Goal: Information Seeking & Learning: Find specific fact

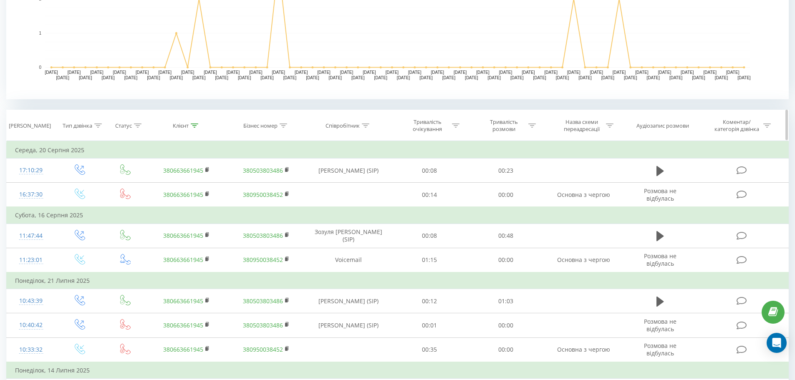
click at [194, 125] on icon at bounding box center [195, 126] width 8 height 4
drag, startPoint x: 200, startPoint y: 187, endPoint x: 0, endPoint y: 165, distance: 201.5
click at [0, 172] on div "Всі дзвінки Основний Графік Експорт .csv .xls .xlsx 01.07.2025 - 31.08.2025 Ски…" at bounding box center [397, 137] width 795 height 725
paste input "0989959994"
type input "0989959994"
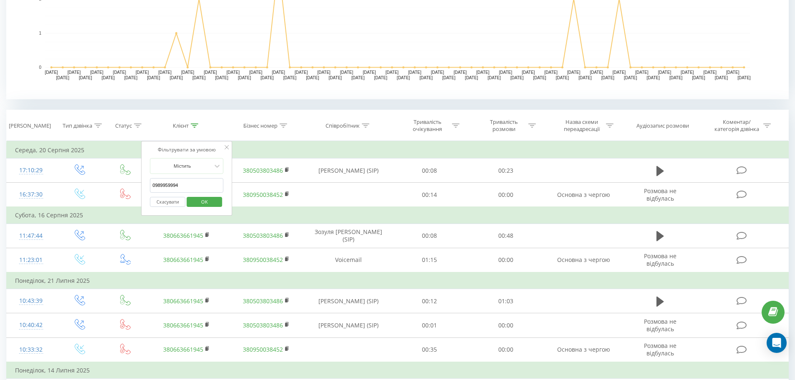
click button "OK" at bounding box center [204, 202] width 35 height 10
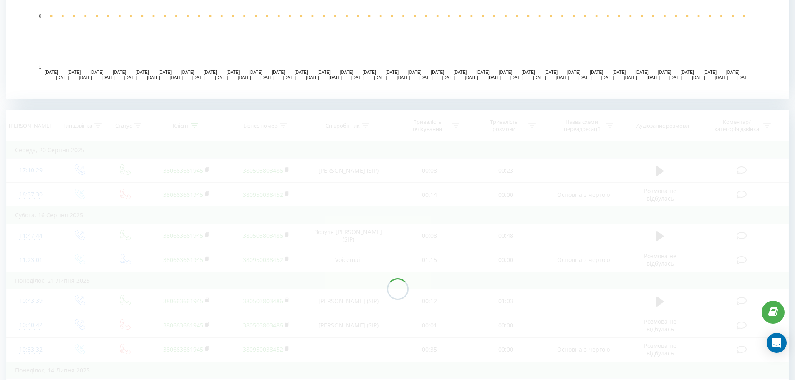
scroll to position [368, 0]
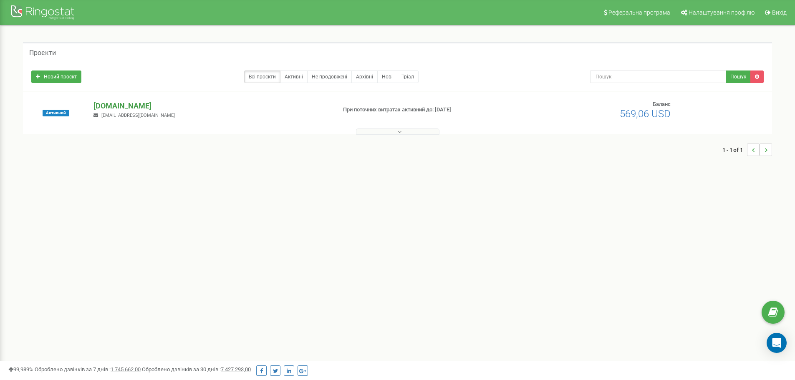
click at [136, 105] on p "[DOMAIN_NAME]" at bounding box center [212, 106] width 236 height 11
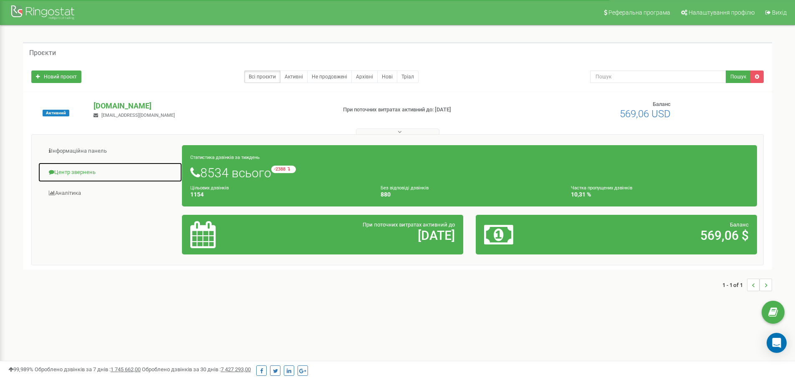
click at [86, 172] on link "Центр звернень" at bounding box center [110, 172] width 144 height 20
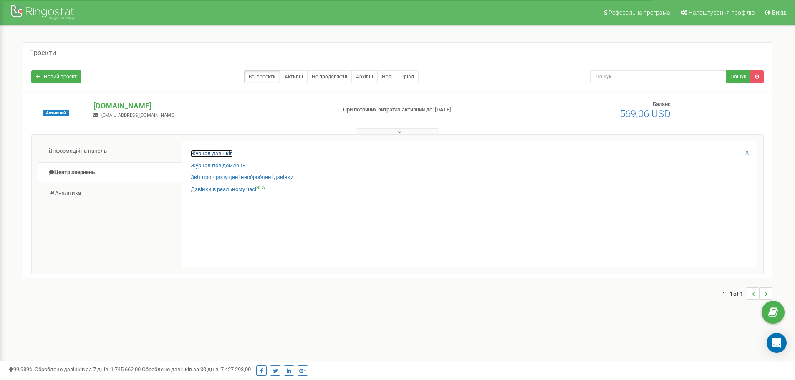
click at [221, 154] on link "Журнал дзвінків" at bounding box center [212, 154] width 42 height 8
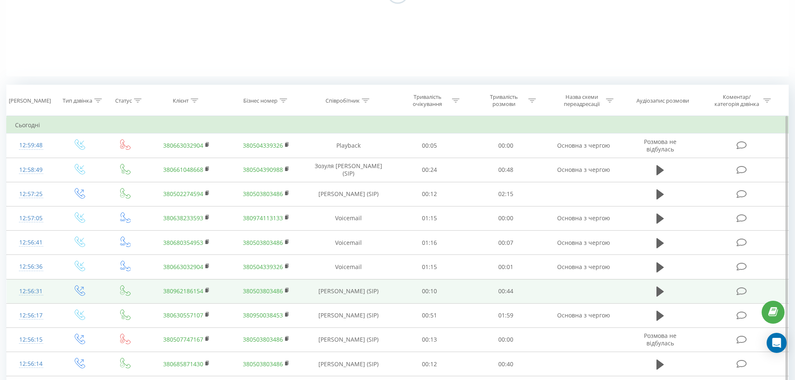
scroll to position [167, 0]
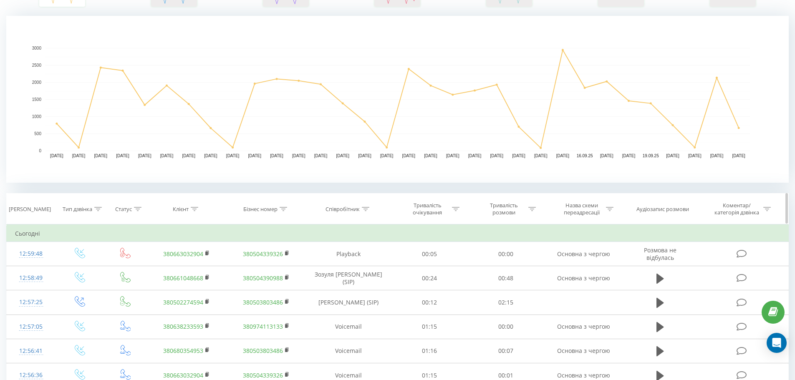
click at [195, 210] on icon at bounding box center [195, 209] width 8 height 4
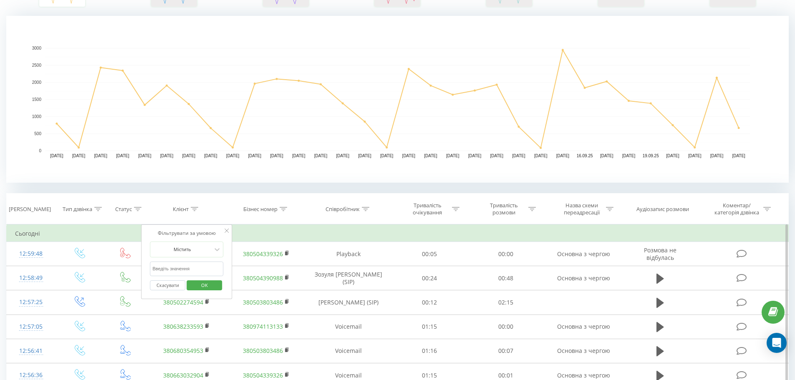
click at [185, 268] on input "text" at bounding box center [186, 269] width 73 height 15
paste input "0989959994"
type input "0989959994"
click at [199, 281] on span "OK" at bounding box center [204, 285] width 23 height 13
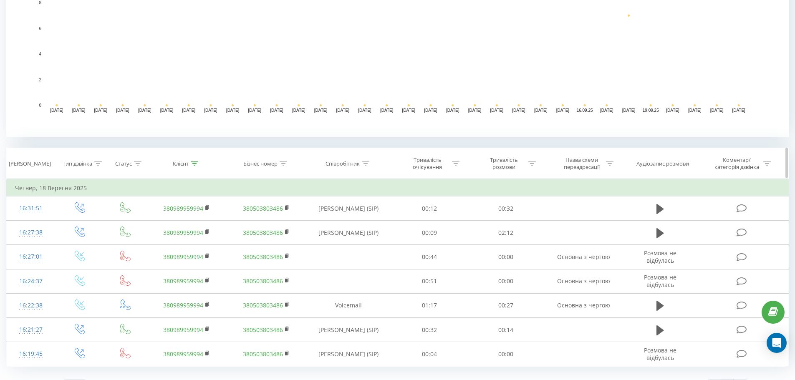
scroll to position [230, 0]
